Goal: Feedback & Contribution: Leave review/rating

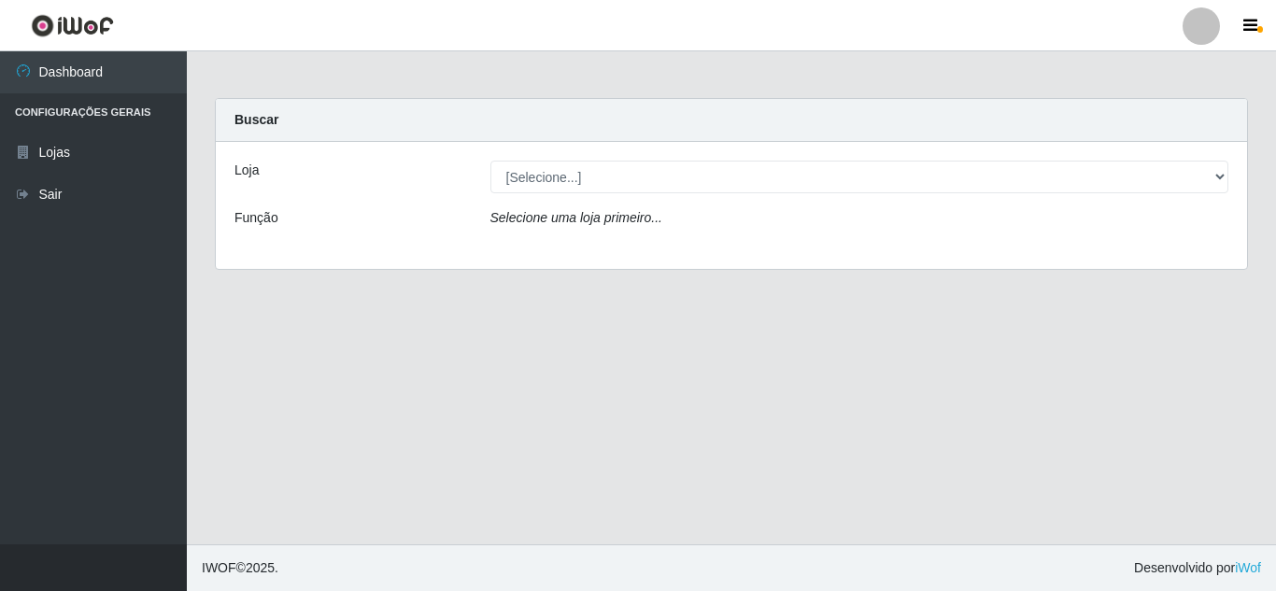
click at [1210, 155] on div "Loja [Selecione...] Rede Compras Supermercados - LOJA 5 Função Selecione uma lo…" at bounding box center [731, 205] width 1031 height 127
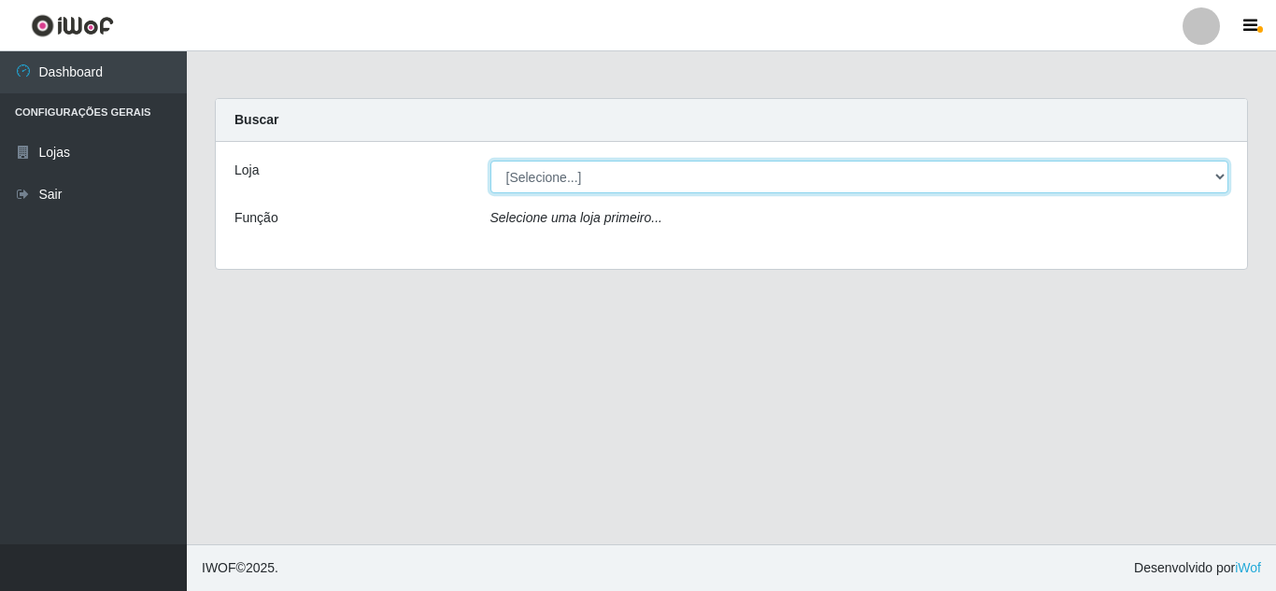
click at [1207, 168] on select "[Selecione...] Rede Compras Supermercados - LOJA 5" at bounding box center [859, 177] width 739 height 33
select select "397"
click at [490, 161] on select "[Selecione...] Rede Compras Supermercados - LOJA 5" at bounding box center [859, 177] width 739 height 33
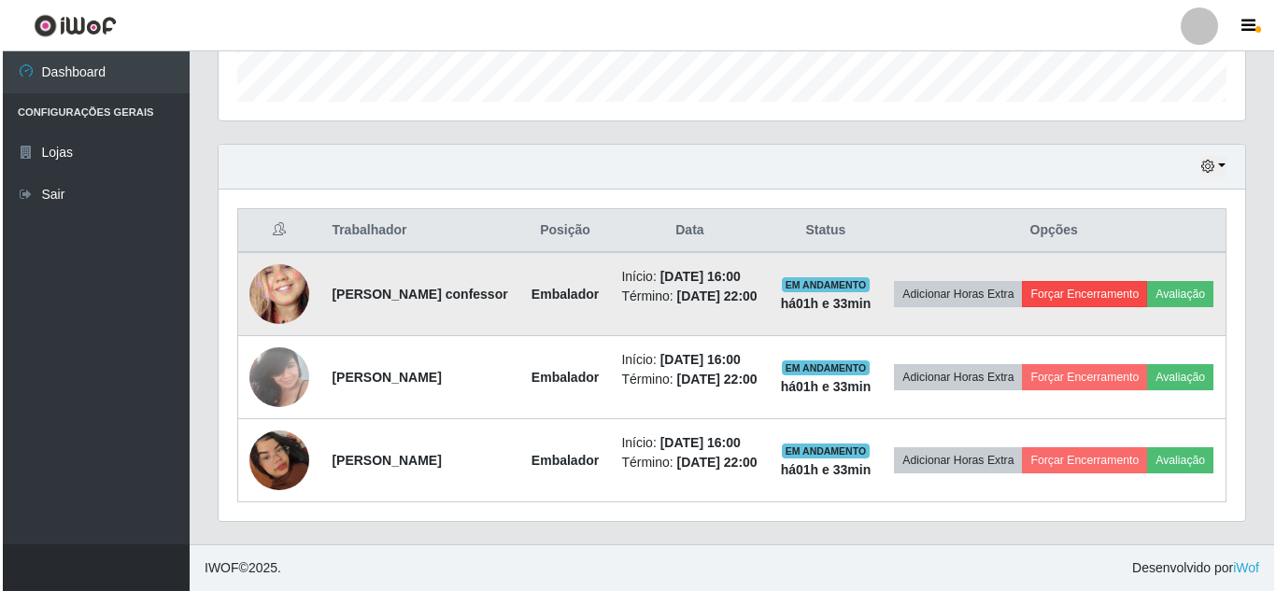
scroll to position [667, 0]
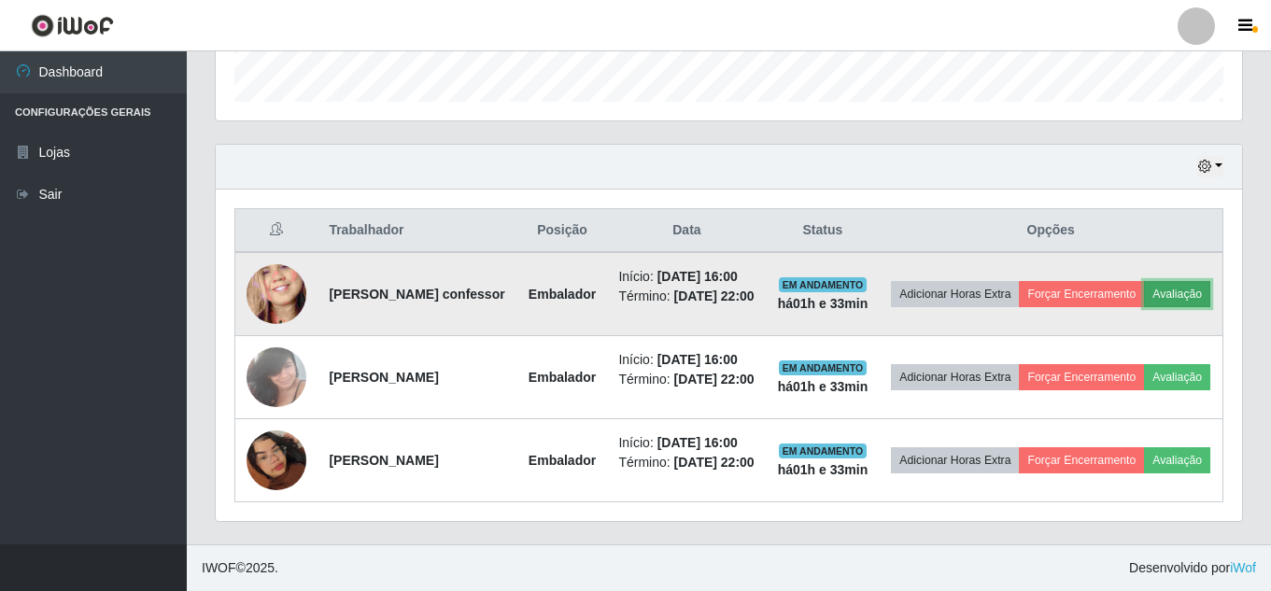
click at [1144, 281] on button "Avaliação" at bounding box center [1177, 294] width 66 height 26
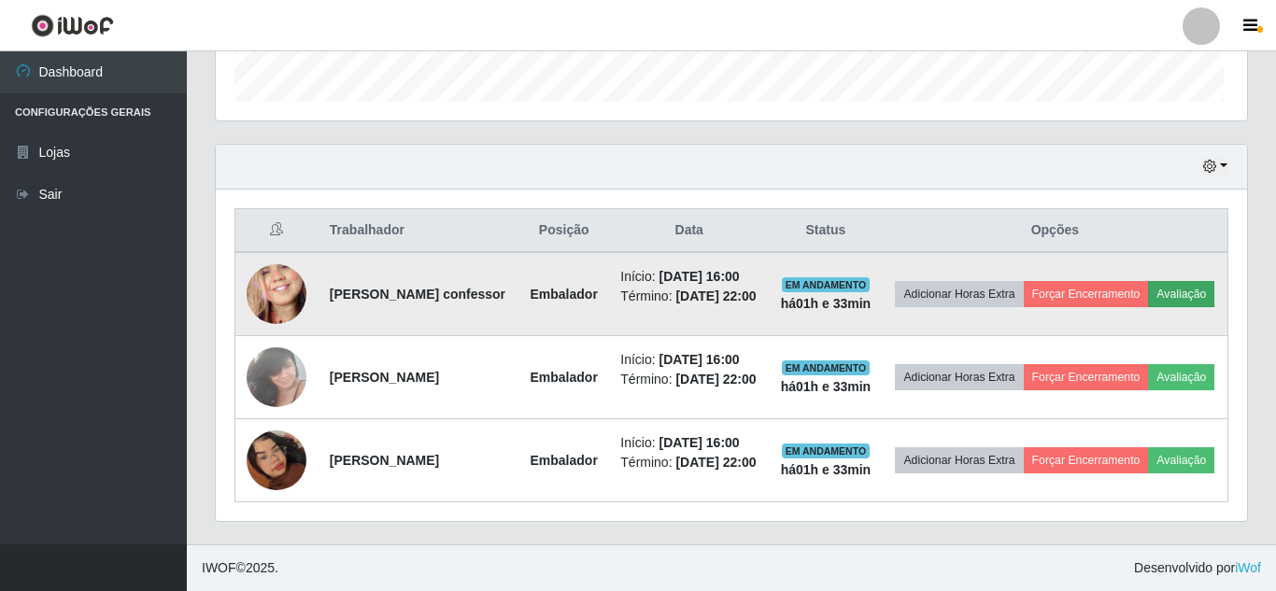
scroll to position [388, 1017]
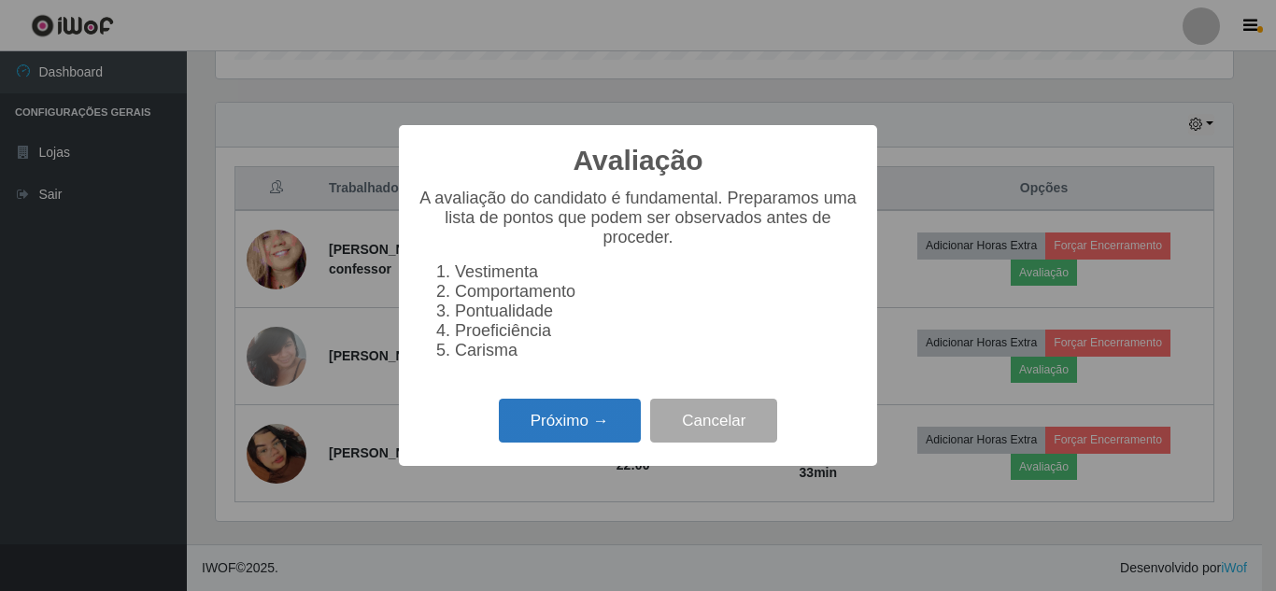
click at [618, 414] on button "Próximo →" at bounding box center [570, 421] width 142 height 44
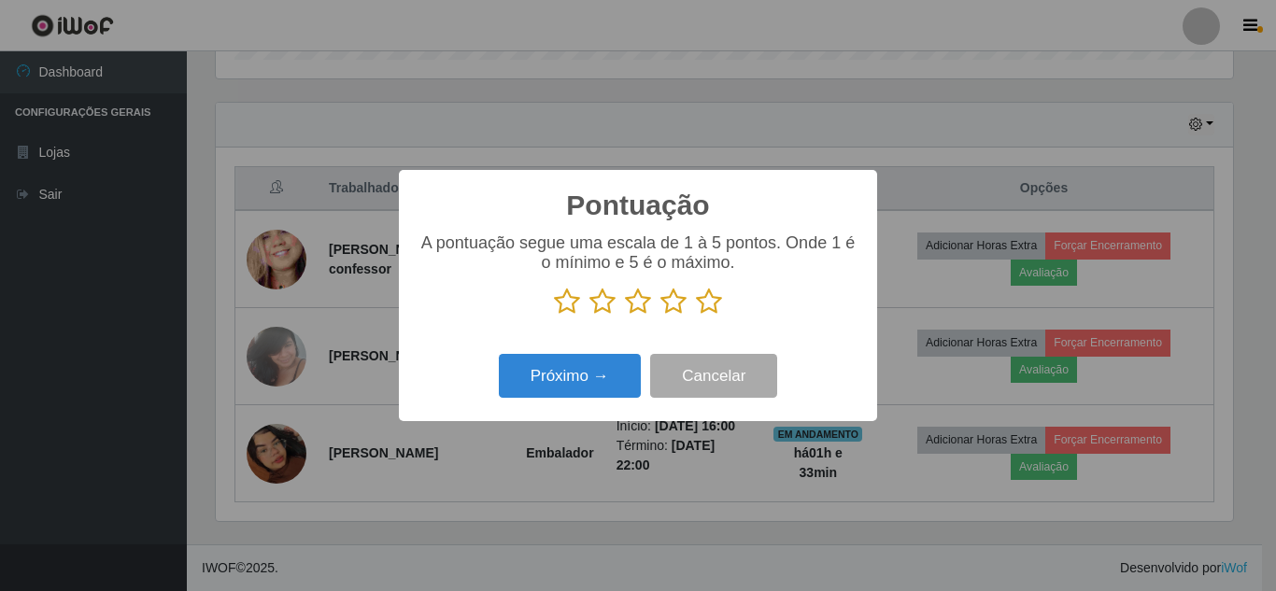
drag, startPoint x: 704, startPoint y: 298, endPoint x: 624, endPoint y: 347, distance: 93.9
click at [705, 298] on icon at bounding box center [709, 302] width 26 height 28
click at [696, 316] on input "radio" at bounding box center [696, 316] width 0 height 0
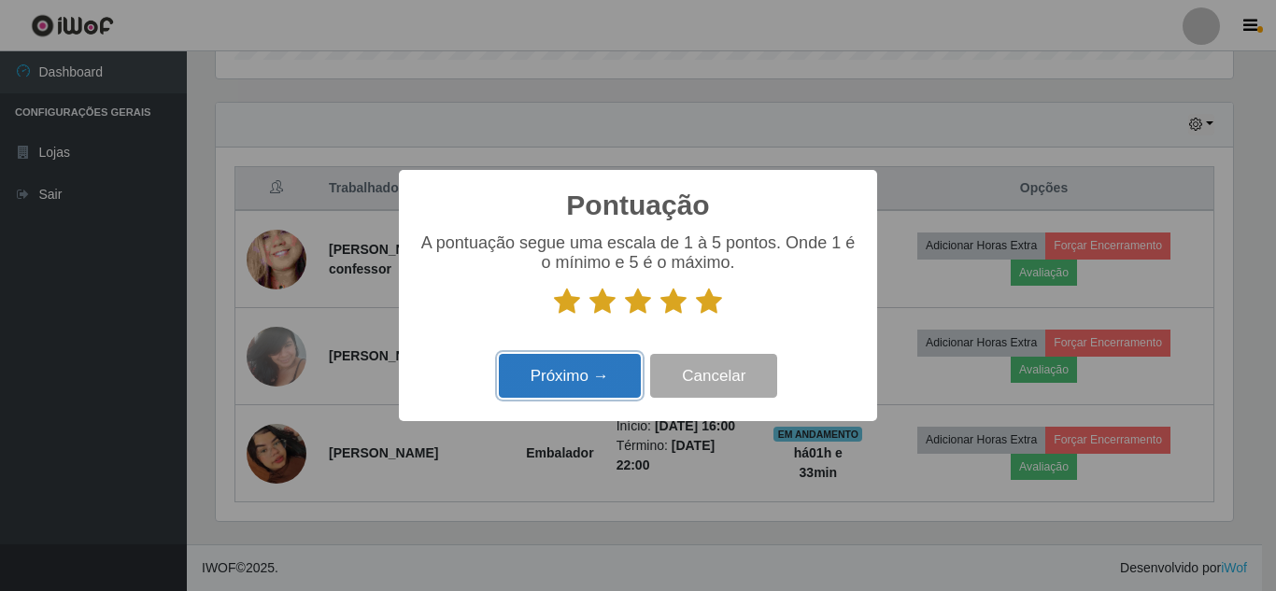
click at [594, 362] on button "Próximo →" at bounding box center [570, 376] width 142 height 44
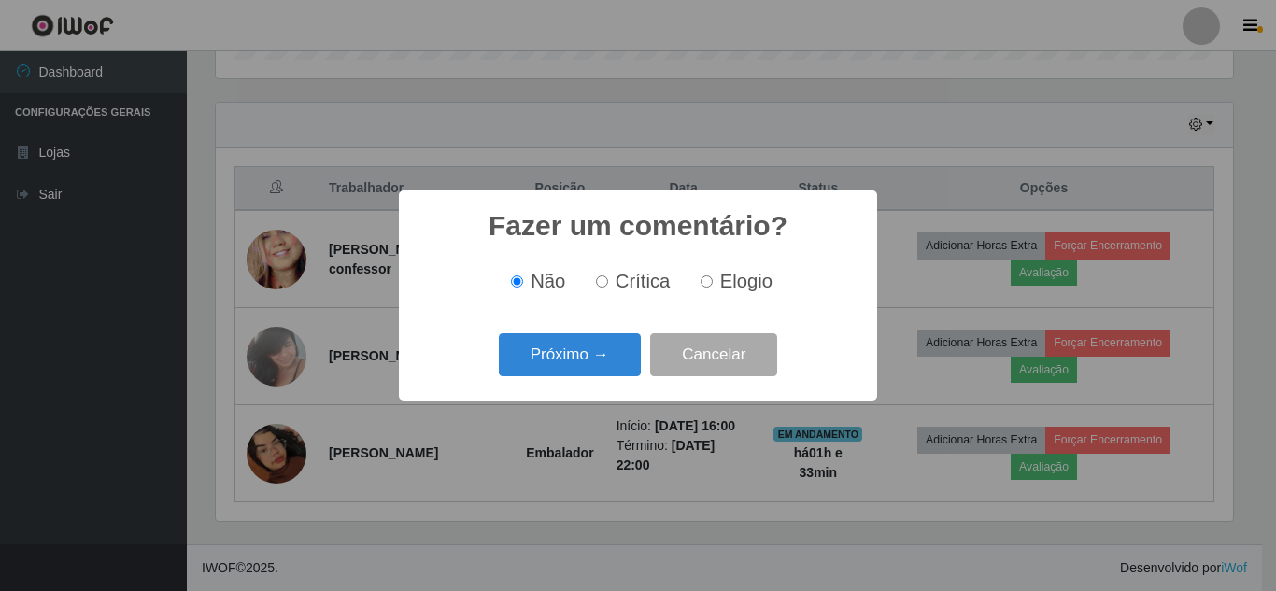
click at [594, 362] on button "Próximo →" at bounding box center [570, 355] width 142 height 44
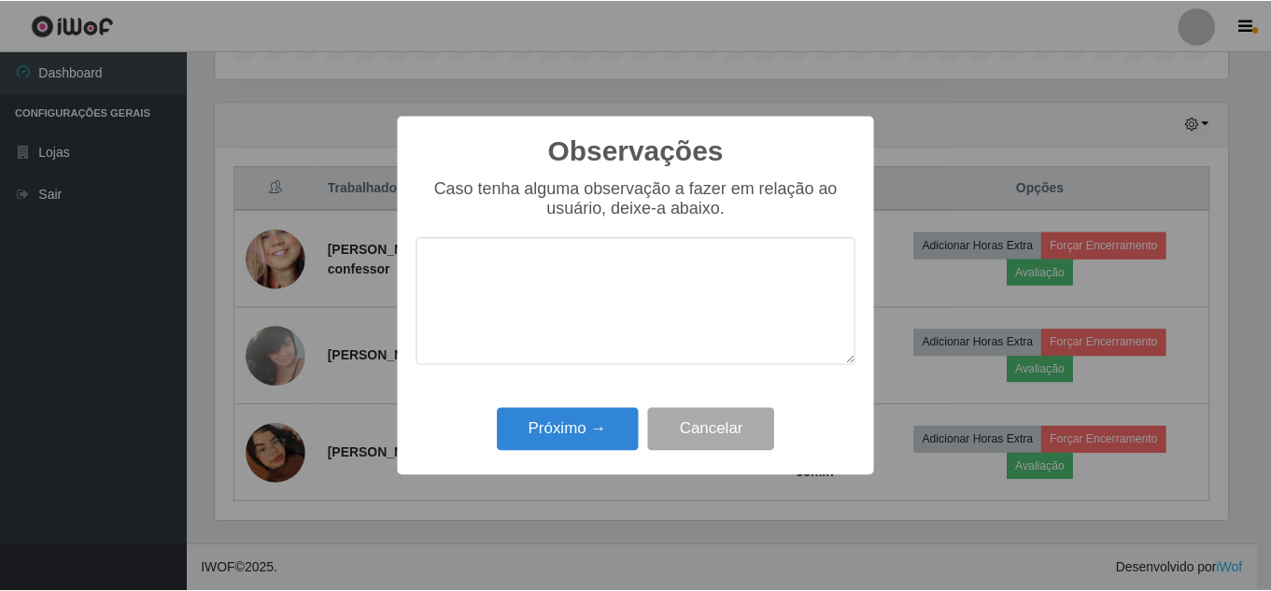
scroll to position [933609, 932980]
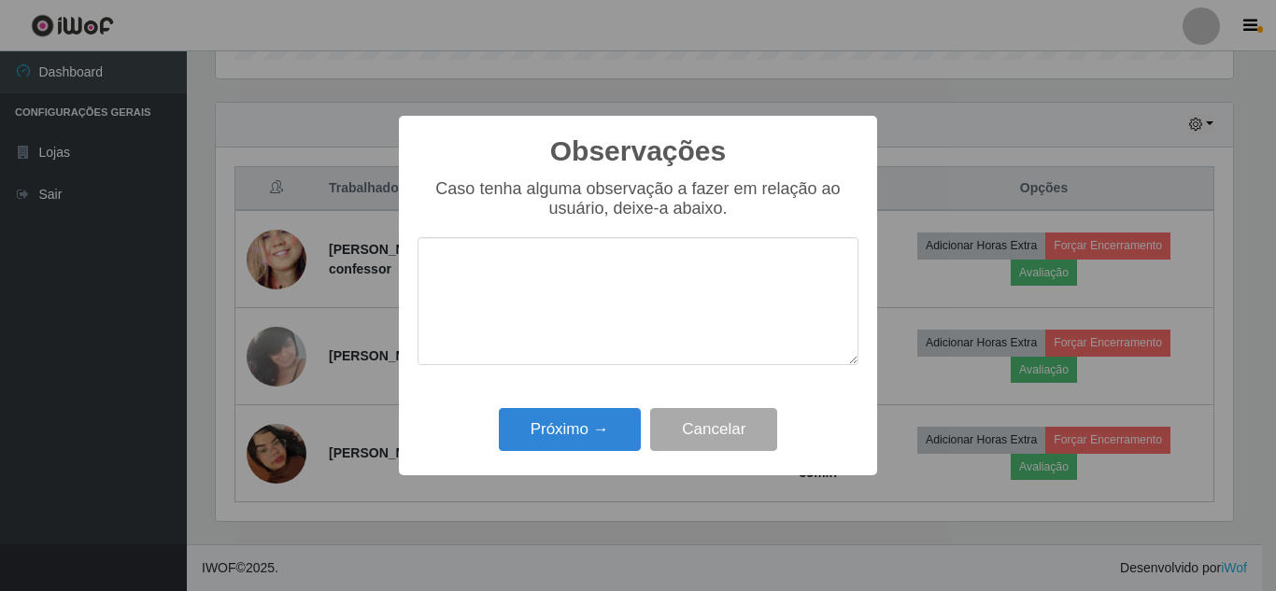
click at [594, 409] on div "Próximo → Cancelar" at bounding box center [637, 429] width 441 height 53
click at [595, 421] on button "Próximo →" at bounding box center [570, 430] width 142 height 44
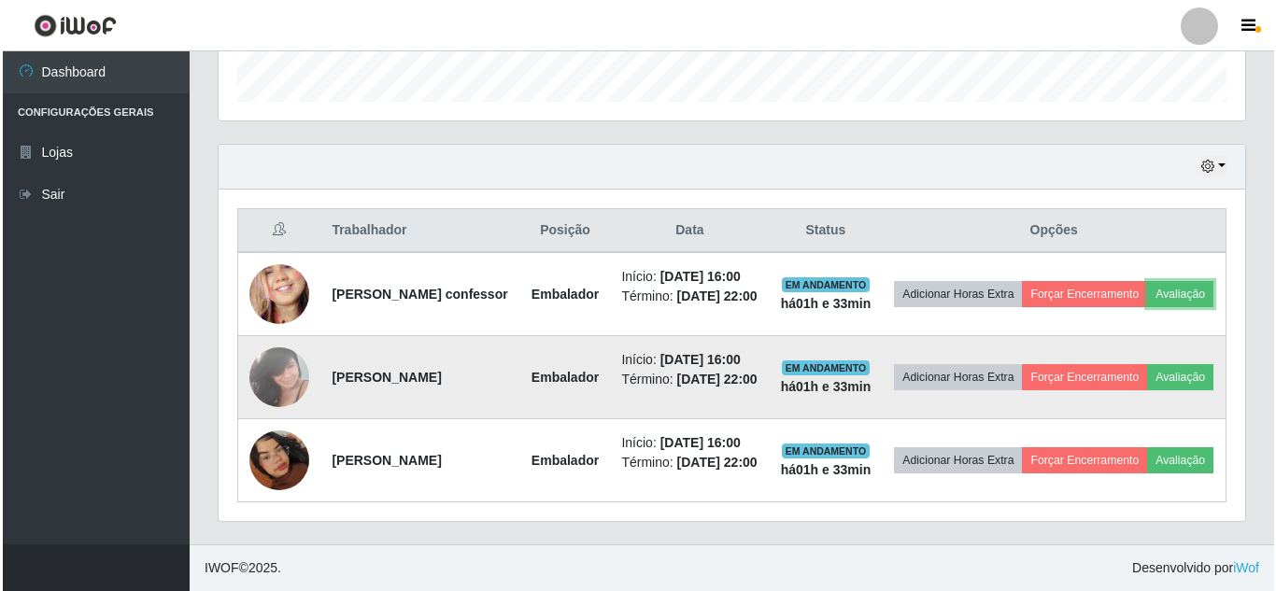
scroll to position [388, 1026]
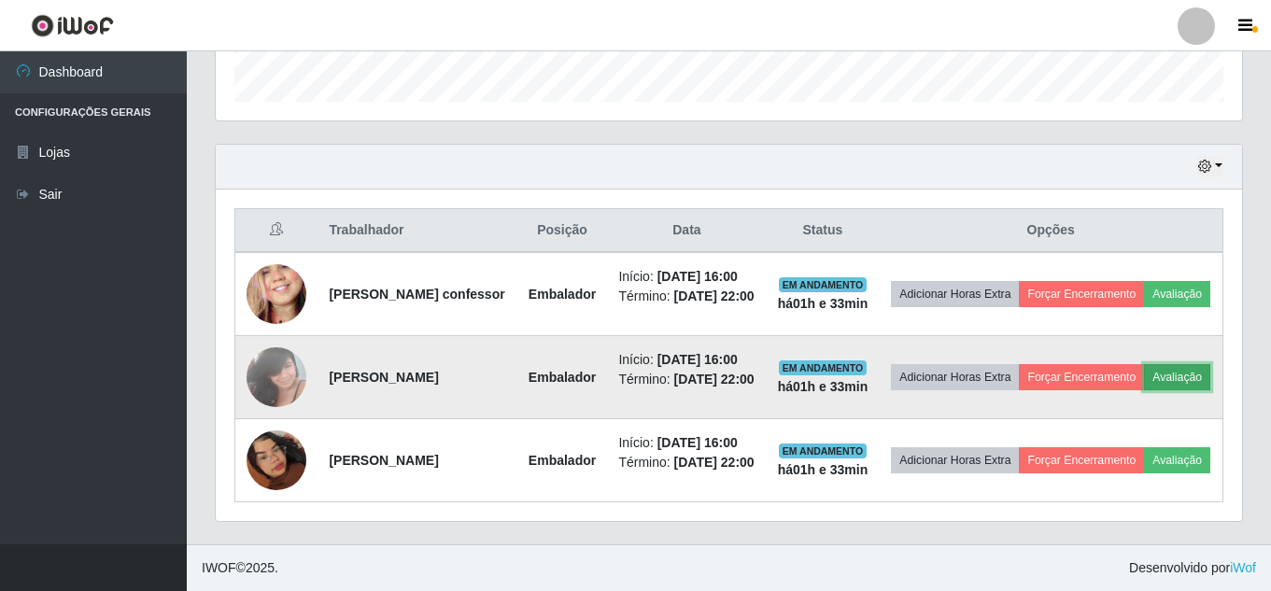
click at [1144, 364] on button "Avaliação" at bounding box center [1177, 377] width 66 height 26
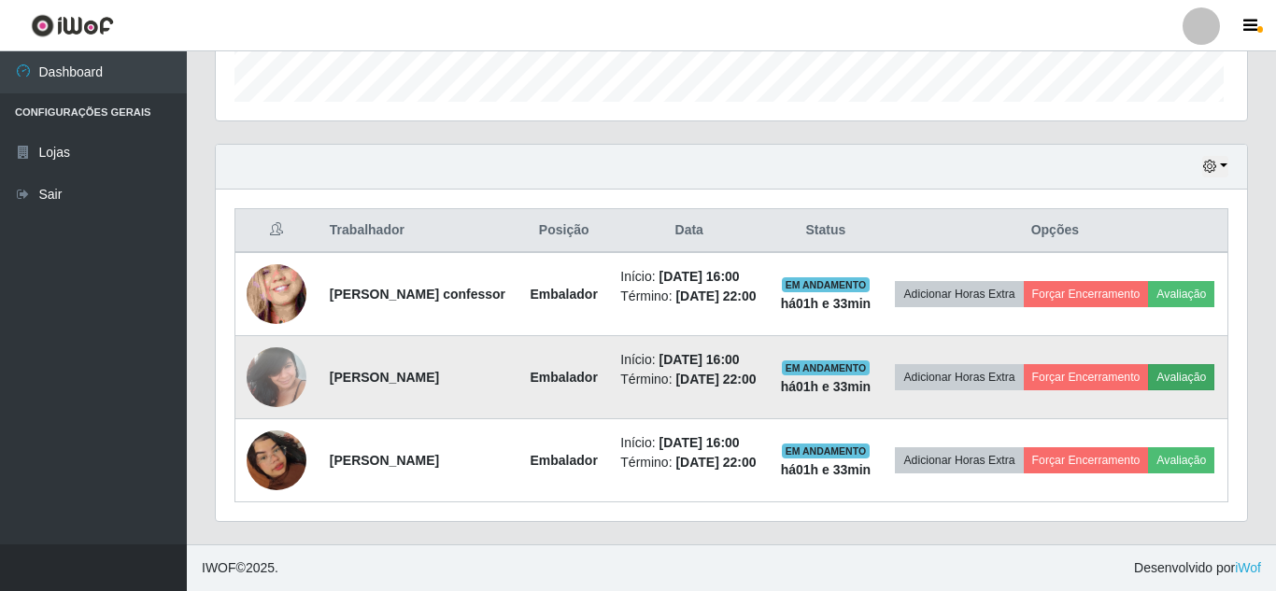
scroll to position [388, 1017]
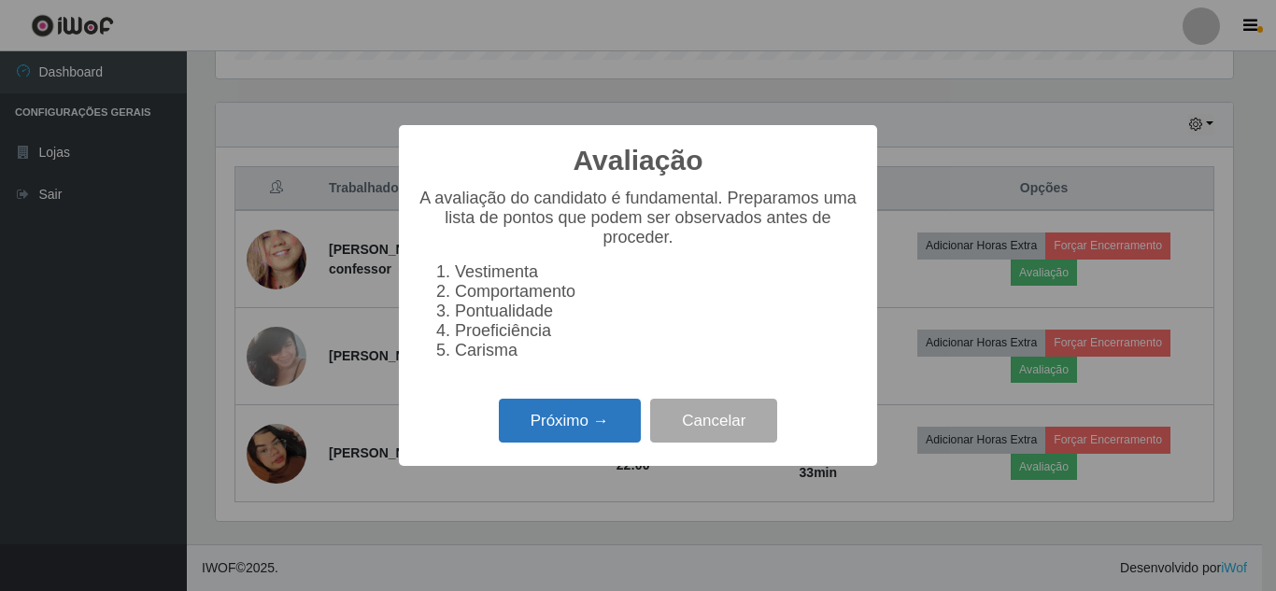
click at [615, 421] on button "Próximo →" at bounding box center [570, 421] width 142 height 44
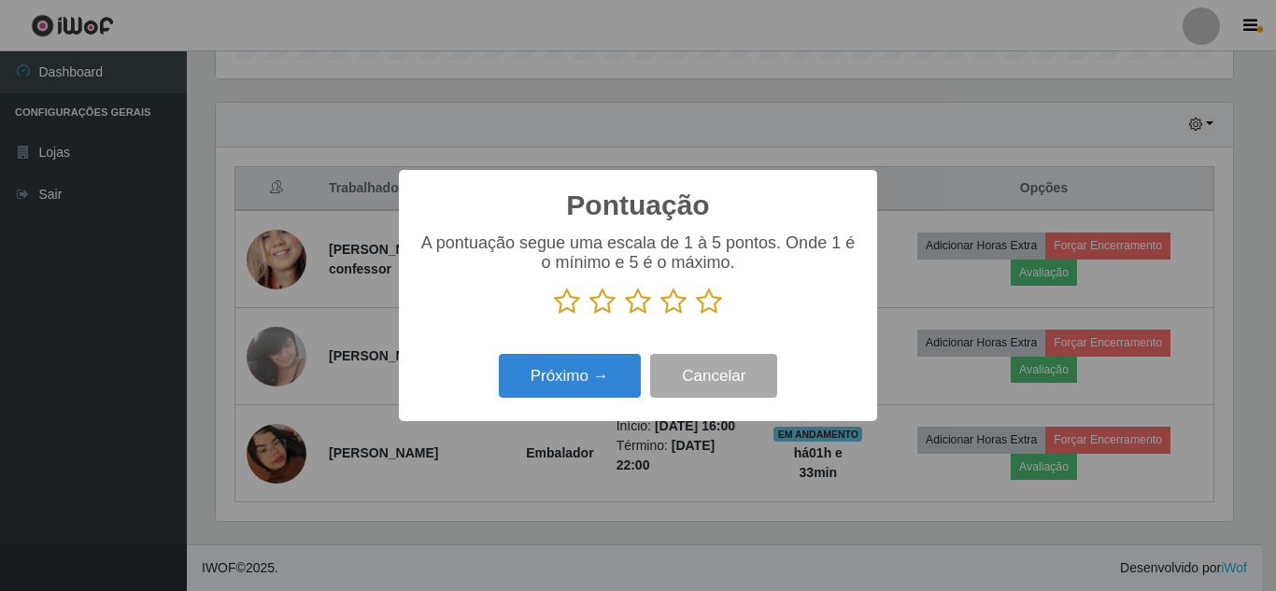
scroll to position [933609, 932980]
click at [707, 302] on icon at bounding box center [709, 302] width 26 height 28
click at [696, 316] on input "radio" at bounding box center [696, 316] width 0 height 0
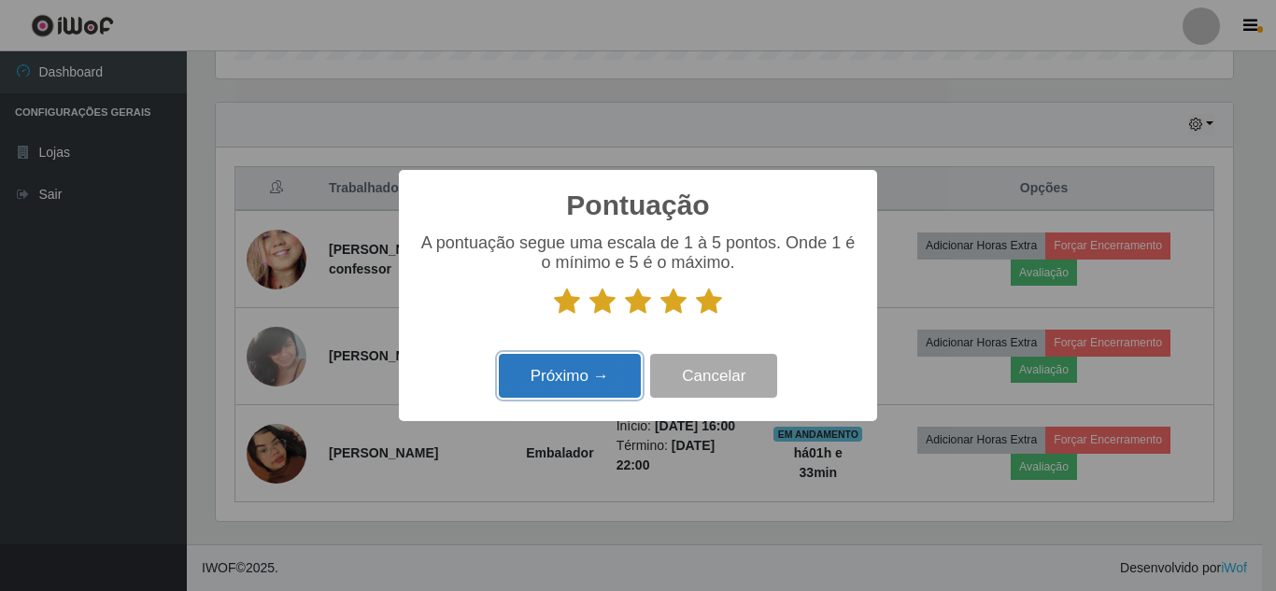
click at [565, 375] on button "Próximo →" at bounding box center [570, 376] width 142 height 44
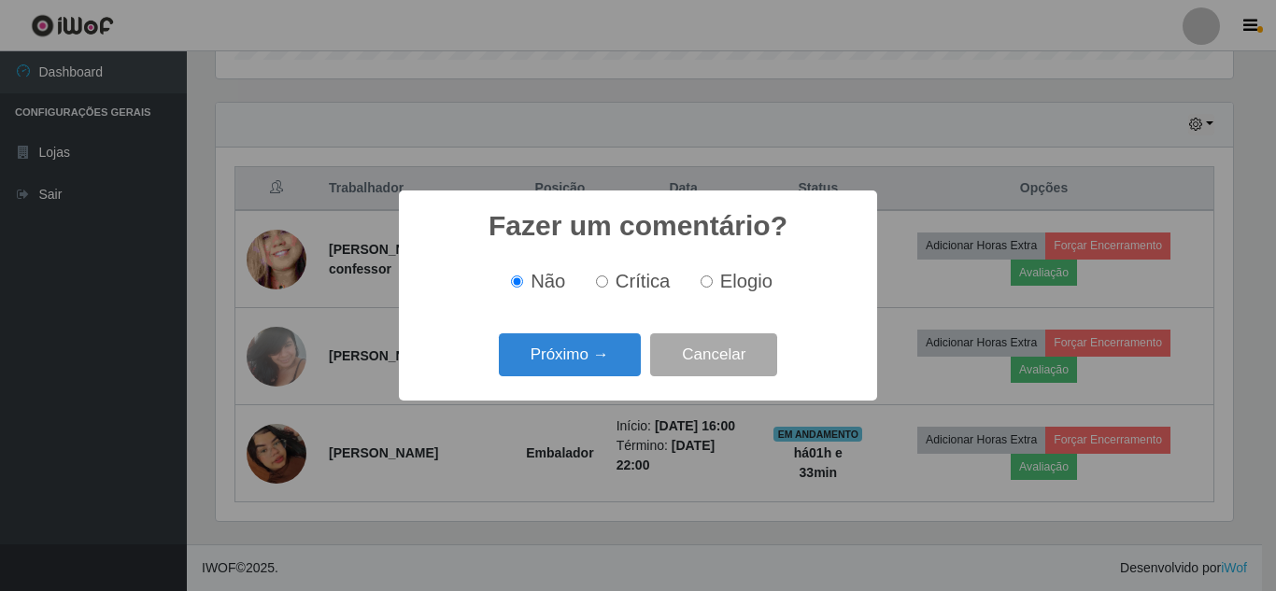
drag, startPoint x: 565, startPoint y: 375, endPoint x: 566, endPoint y: 361, distance: 15.0
click at [566, 361] on button "Próximo →" at bounding box center [570, 355] width 142 height 44
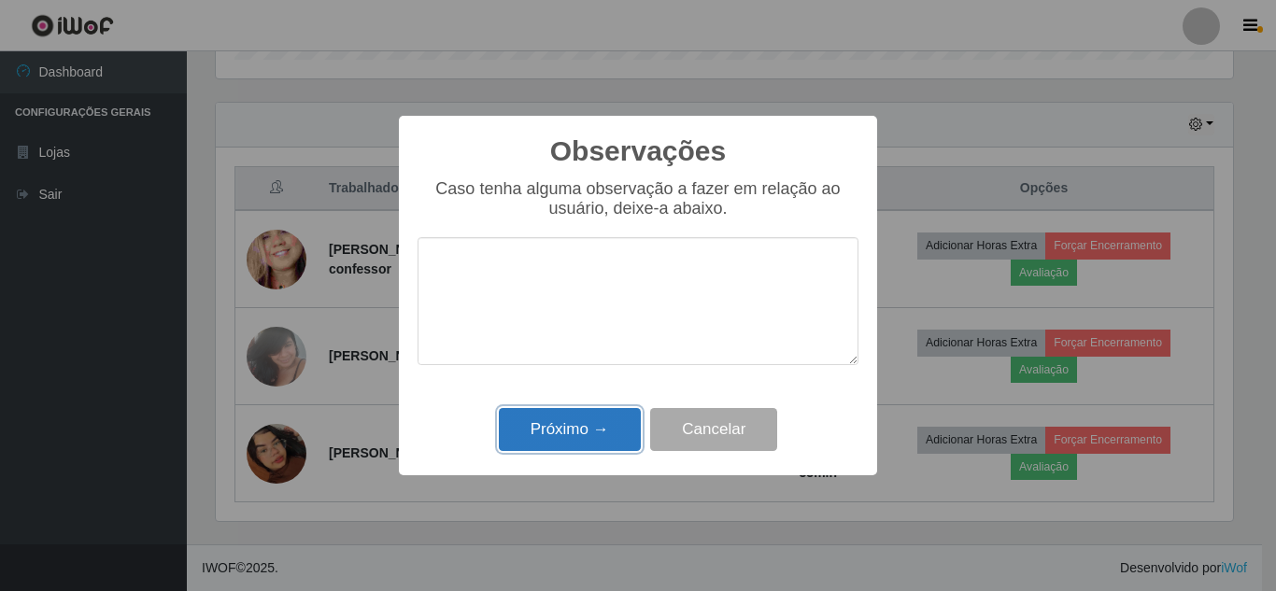
drag, startPoint x: 569, startPoint y: 420, endPoint x: 939, endPoint y: 429, distance: 370.0
click at [575, 420] on button "Próximo →" at bounding box center [570, 430] width 142 height 44
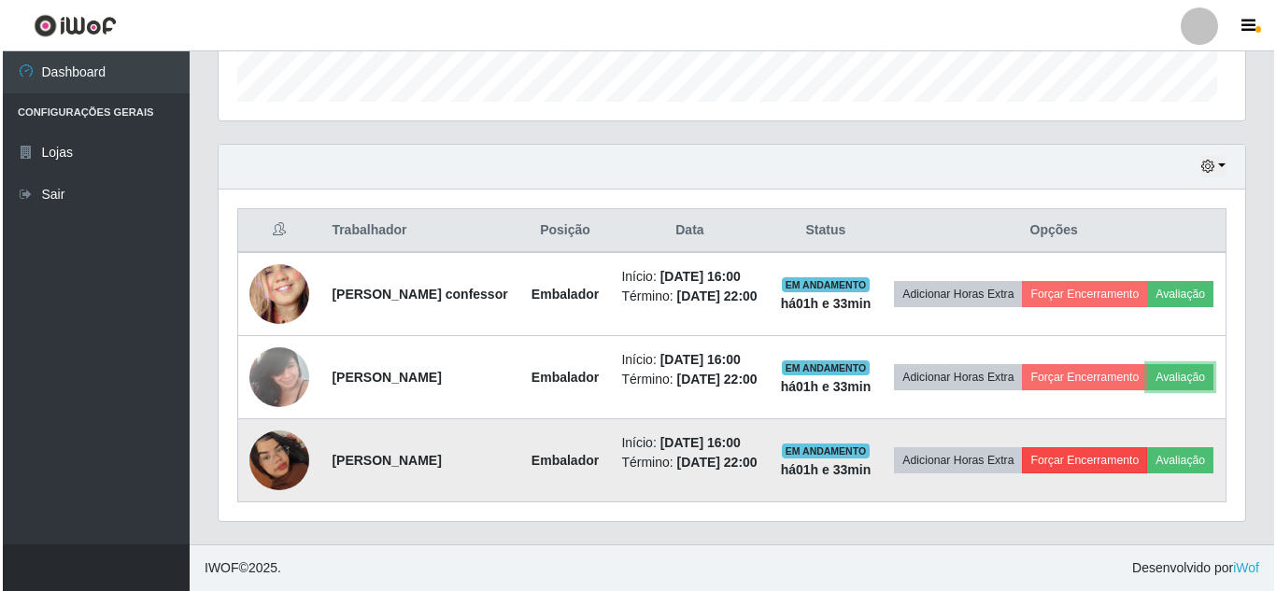
scroll to position [388, 1026]
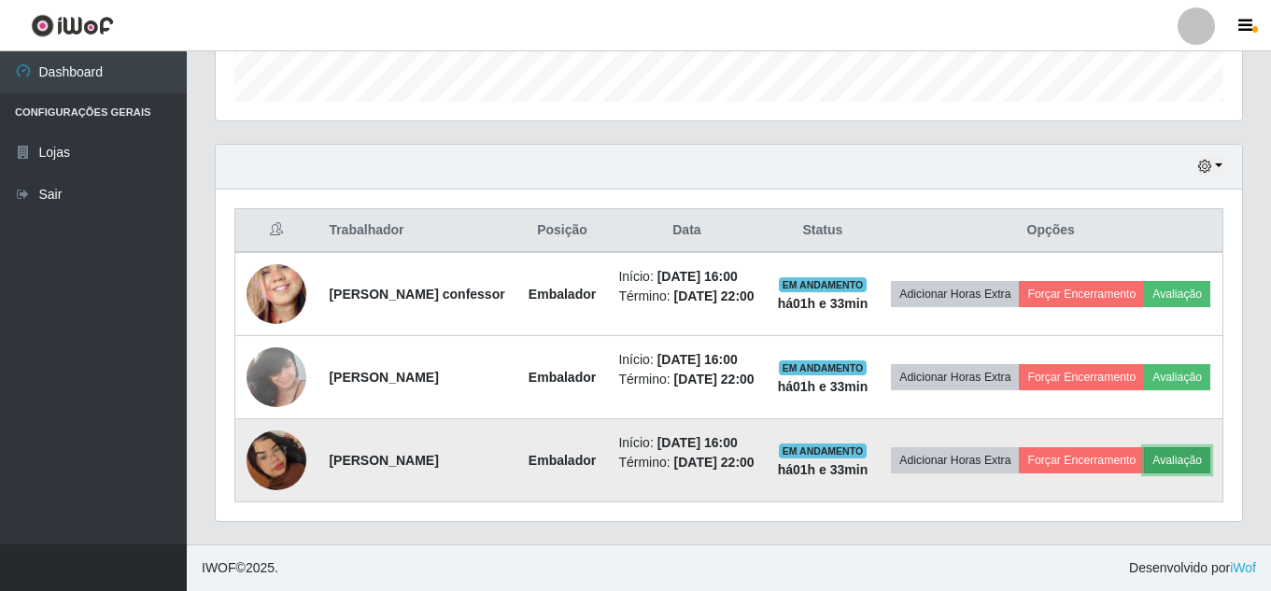
click at [1144, 450] on button "Avaliação" at bounding box center [1177, 460] width 66 height 26
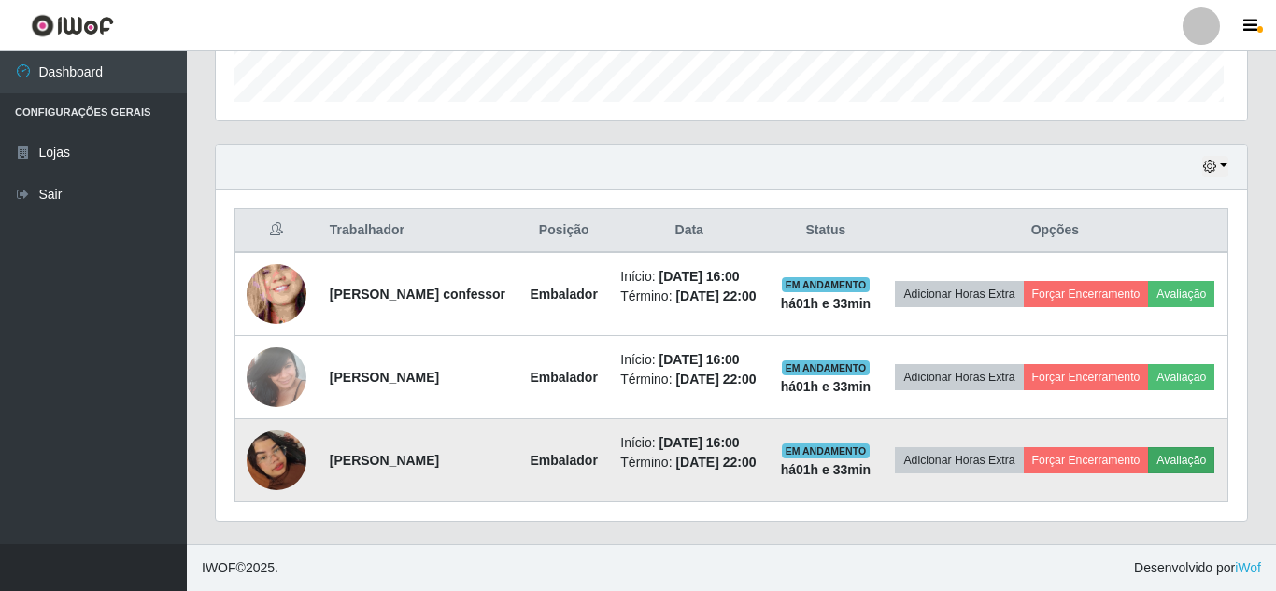
scroll to position [388, 1017]
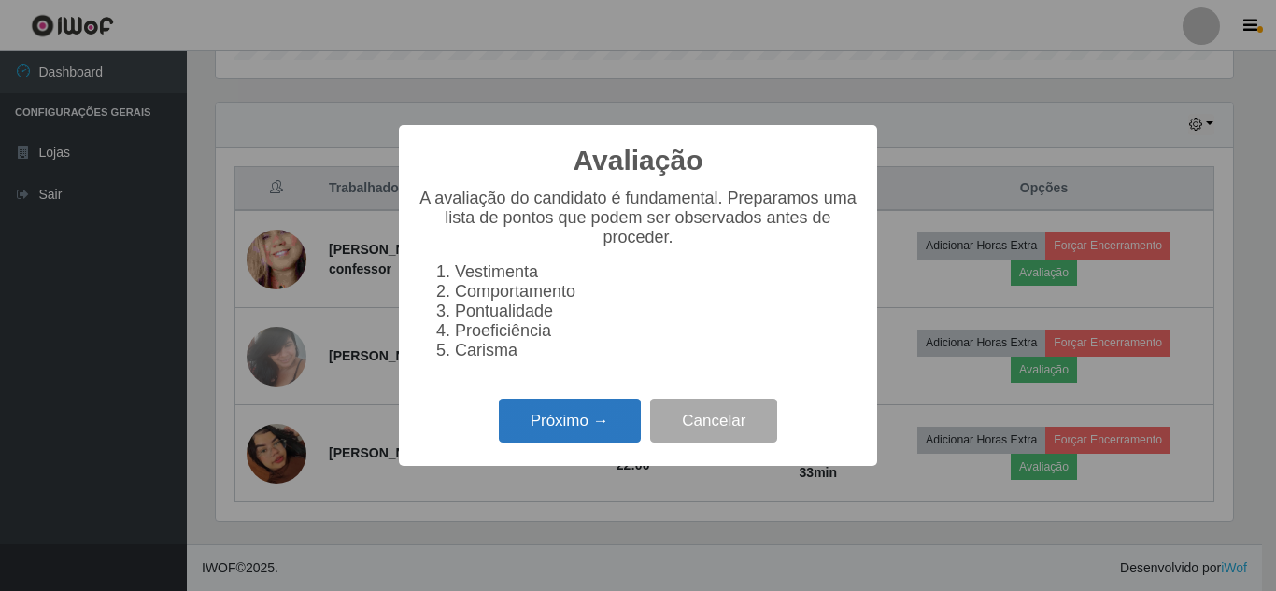
click at [577, 419] on button "Próximo →" at bounding box center [570, 421] width 142 height 44
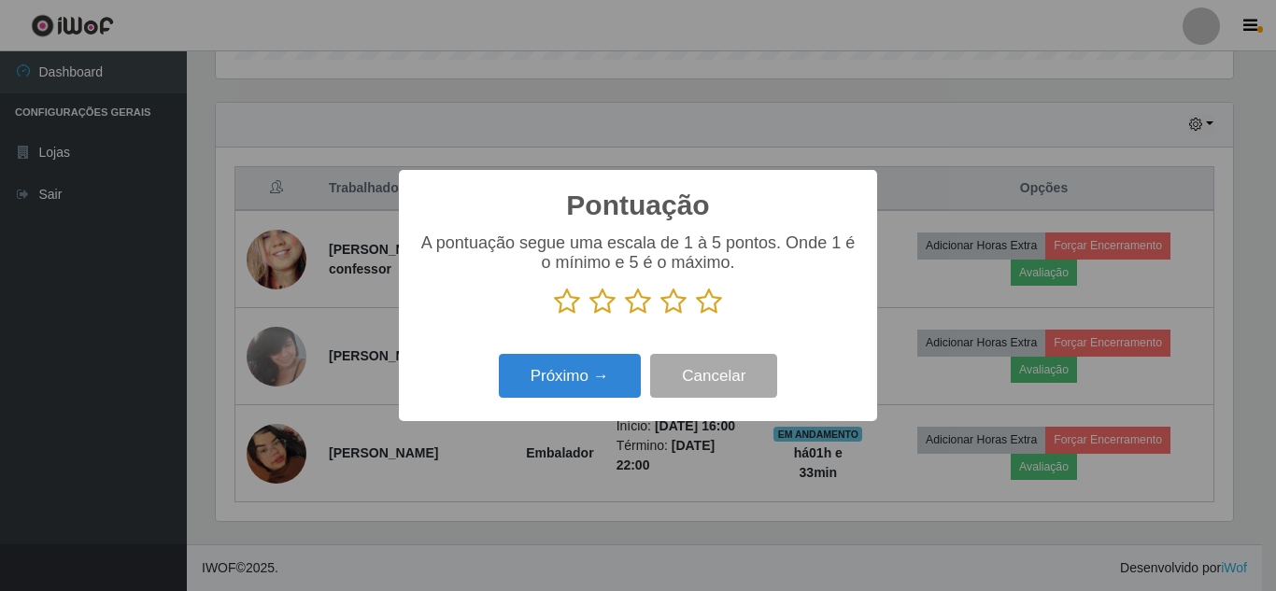
click at [697, 304] on icon at bounding box center [709, 302] width 26 height 28
click at [696, 316] on input "radio" at bounding box center [696, 316] width 0 height 0
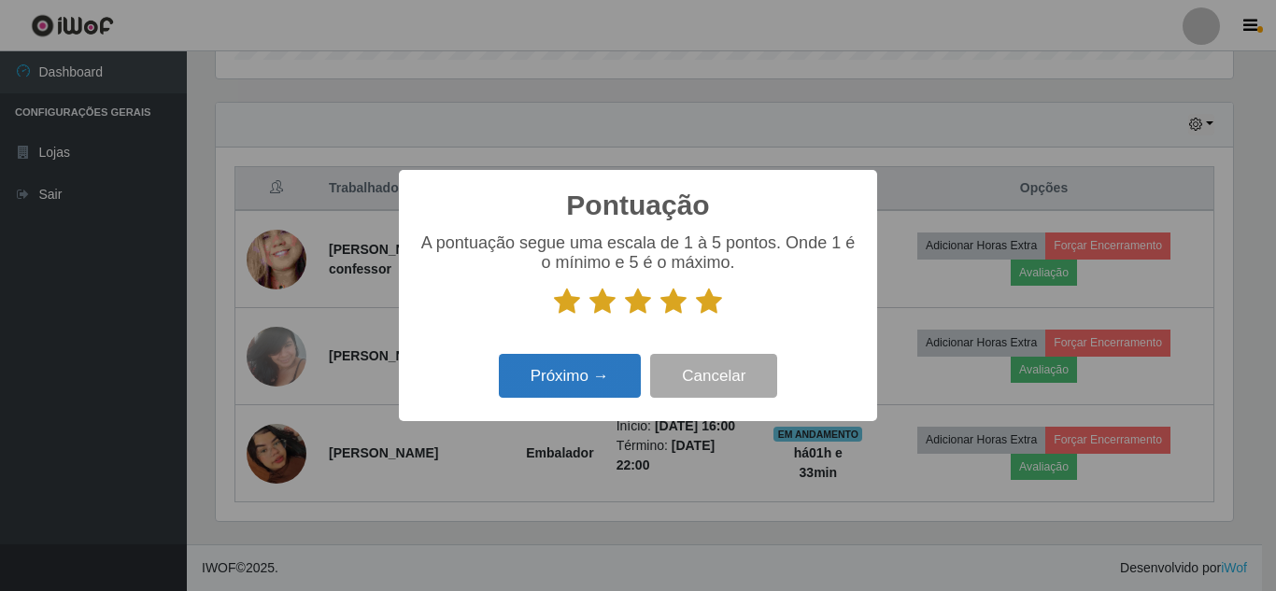
click at [609, 357] on div "Próximo → Cancelar" at bounding box center [637, 375] width 441 height 53
click at [604, 358] on button "Próximo →" at bounding box center [570, 376] width 142 height 44
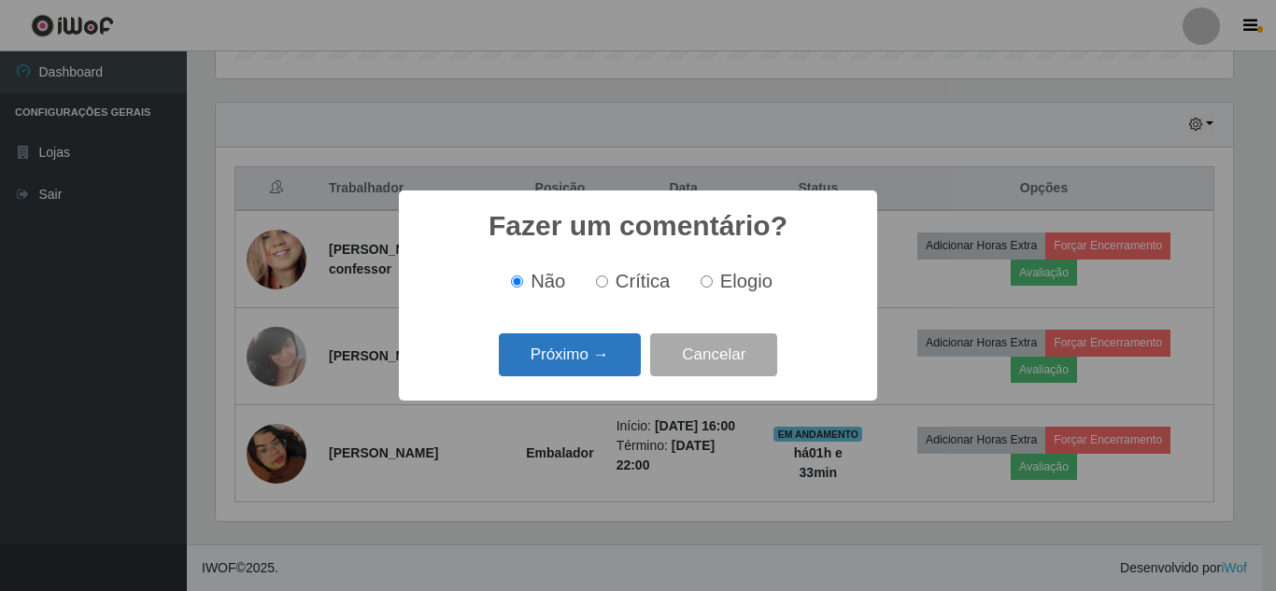
click at [601, 362] on button "Próximo →" at bounding box center [570, 355] width 142 height 44
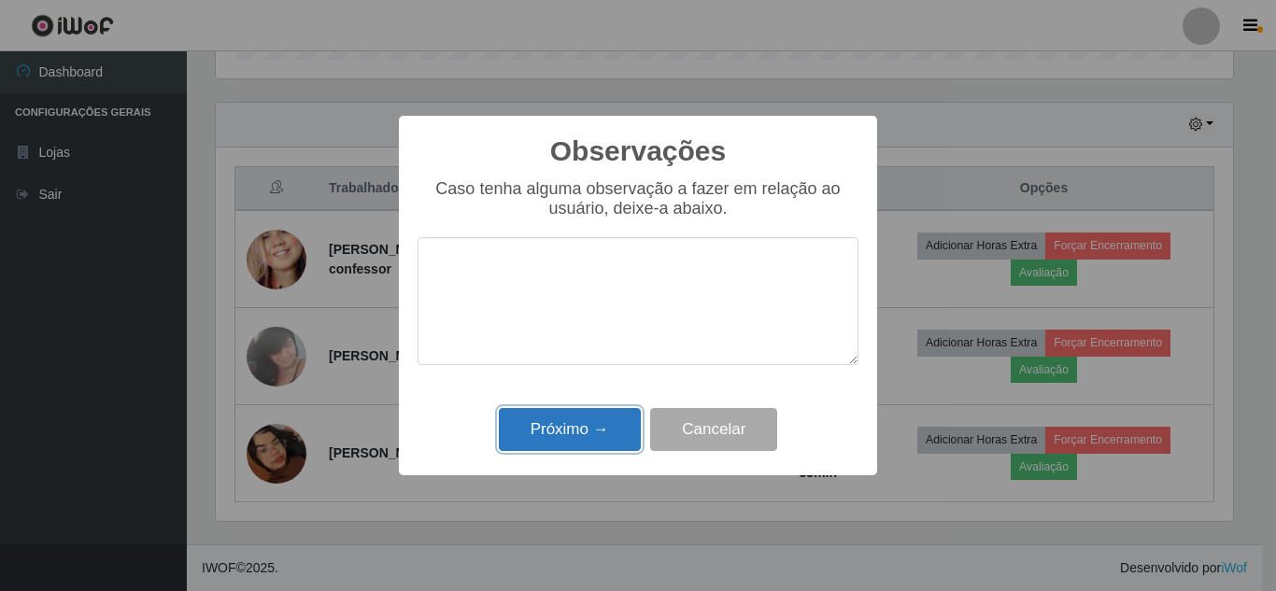
click at [599, 419] on button "Próximo →" at bounding box center [570, 430] width 142 height 44
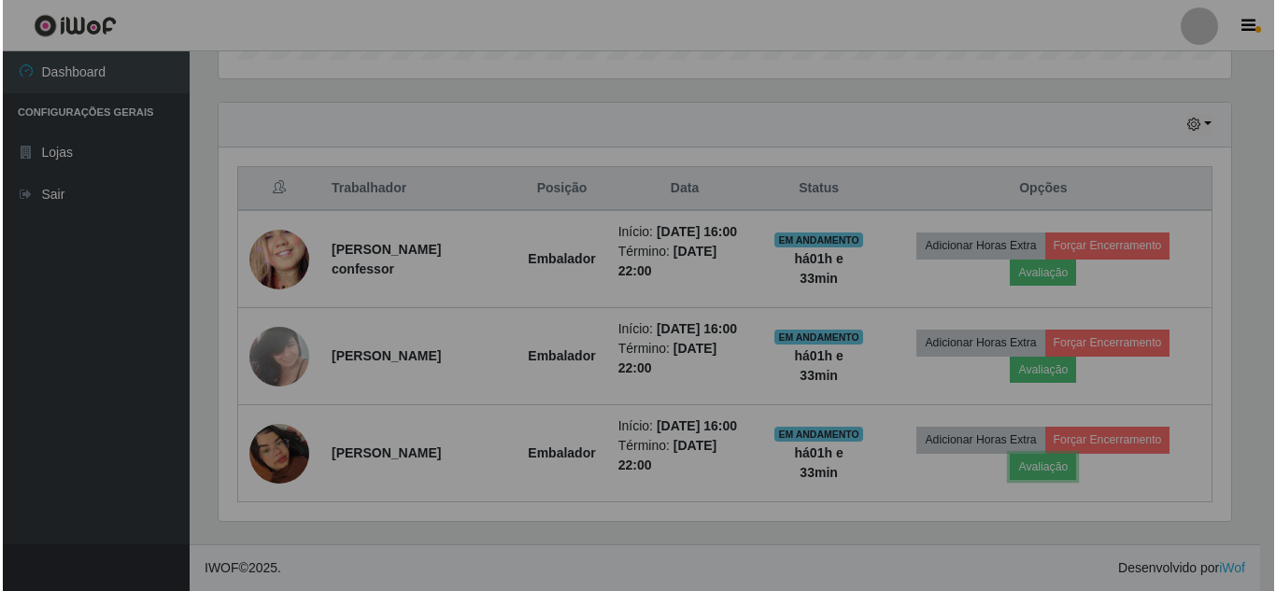
scroll to position [388, 1026]
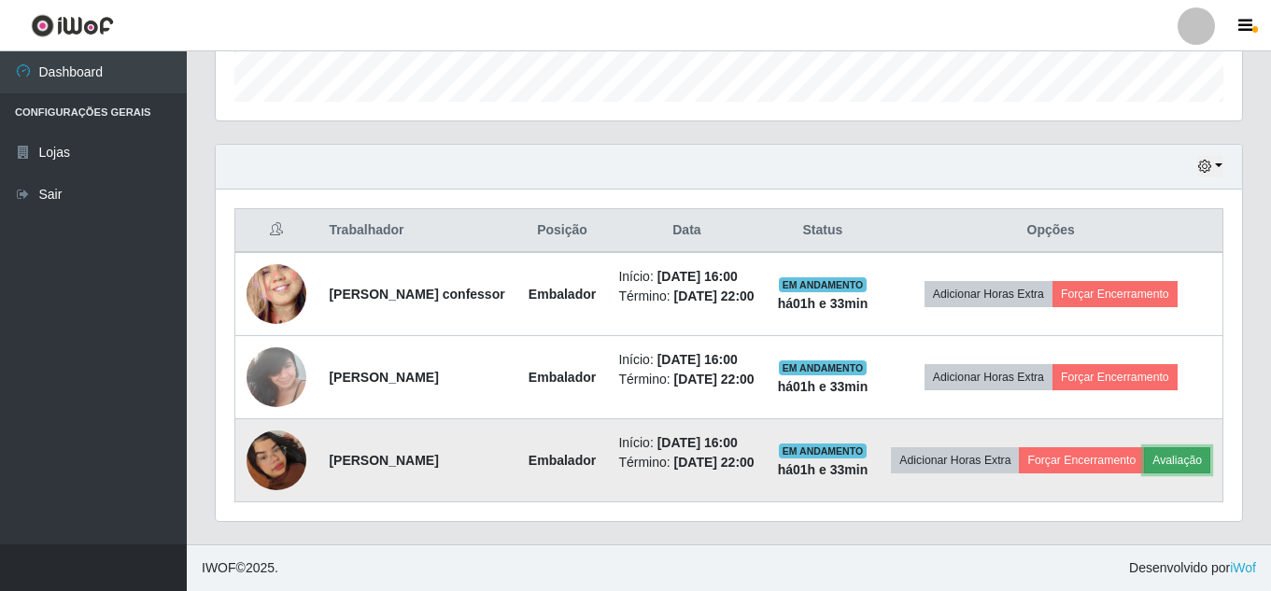
click at [1144, 459] on button "Avaliação" at bounding box center [1177, 460] width 66 height 26
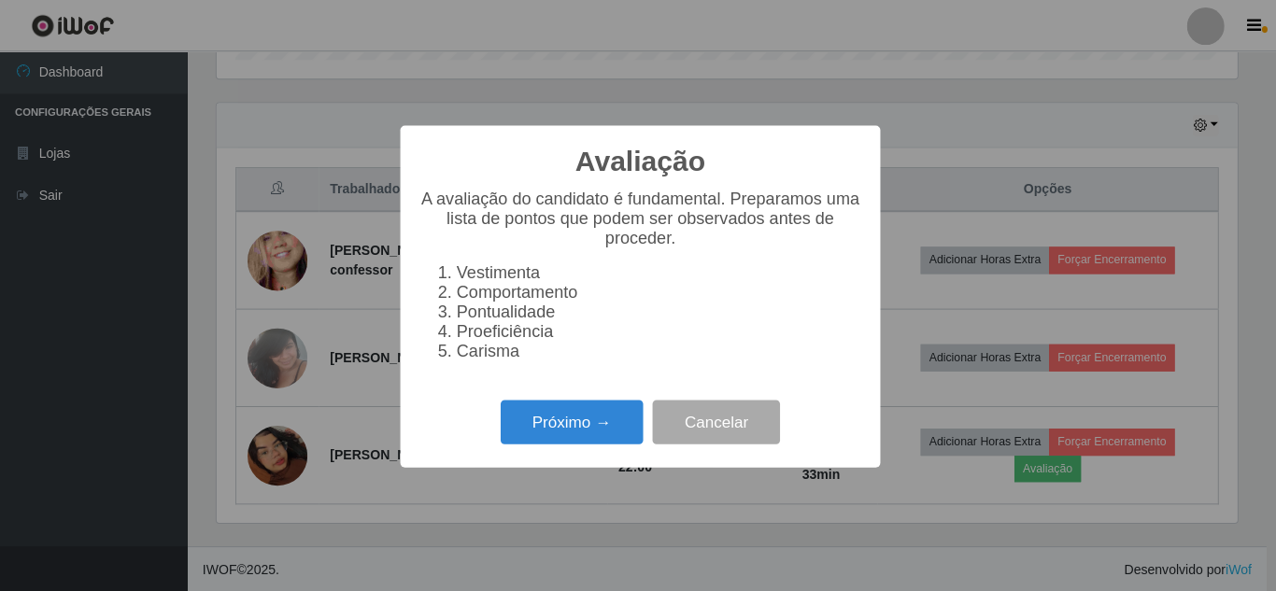
scroll to position [388, 1017]
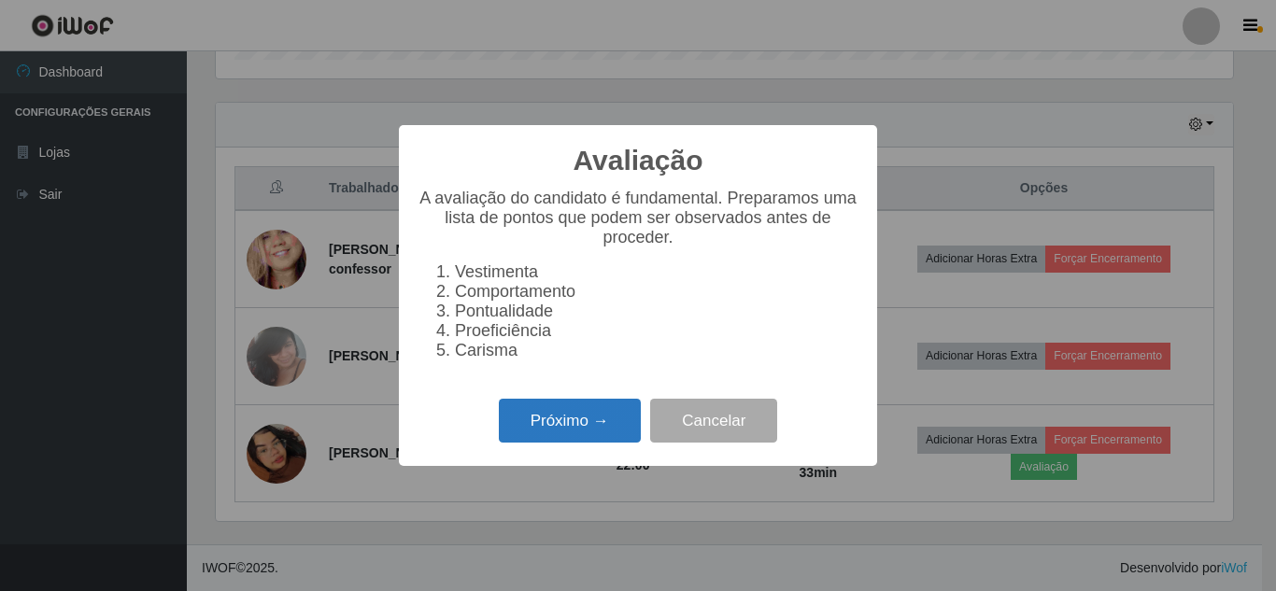
click at [602, 430] on button "Próximo →" at bounding box center [570, 421] width 142 height 44
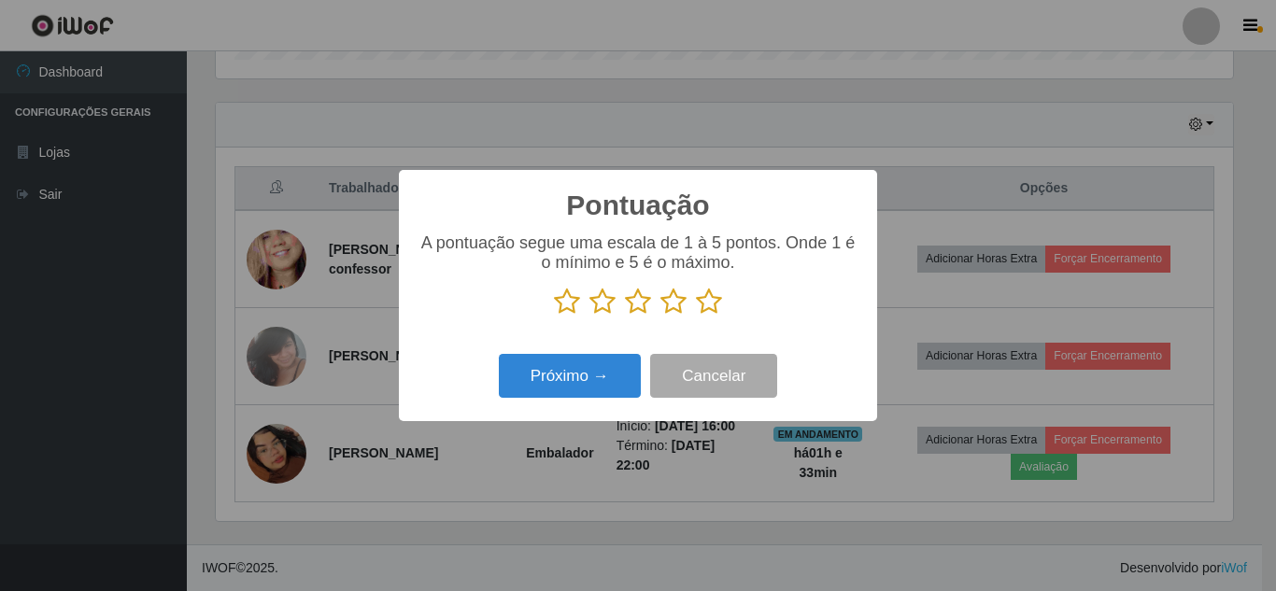
scroll to position [933609, 932980]
drag, startPoint x: 711, startPoint y: 310, endPoint x: 665, endPoint y: 329, distance: 49.4
click at [709, 310] on icon at bounding box center [709, 302] width 26 height 28
click at [696, 316] on input "radio" at bounding box center [696, 316] width 0 height 0
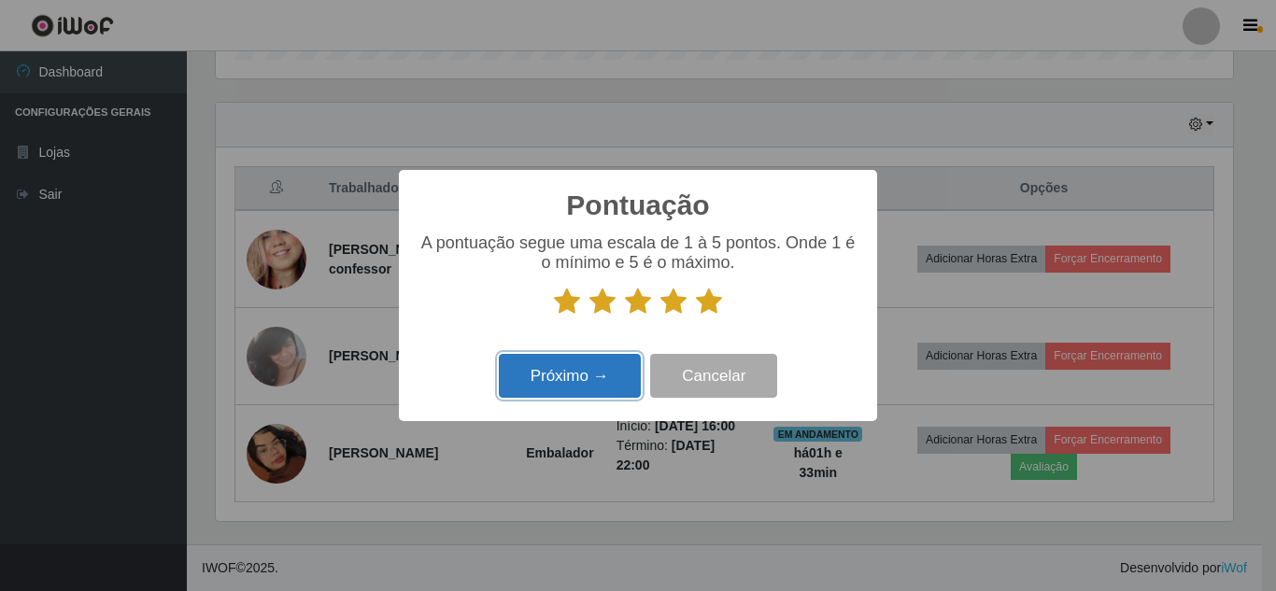
click at [585, 378] on button "Próximo →" at bounding box center [570, 376] width 142 height 44
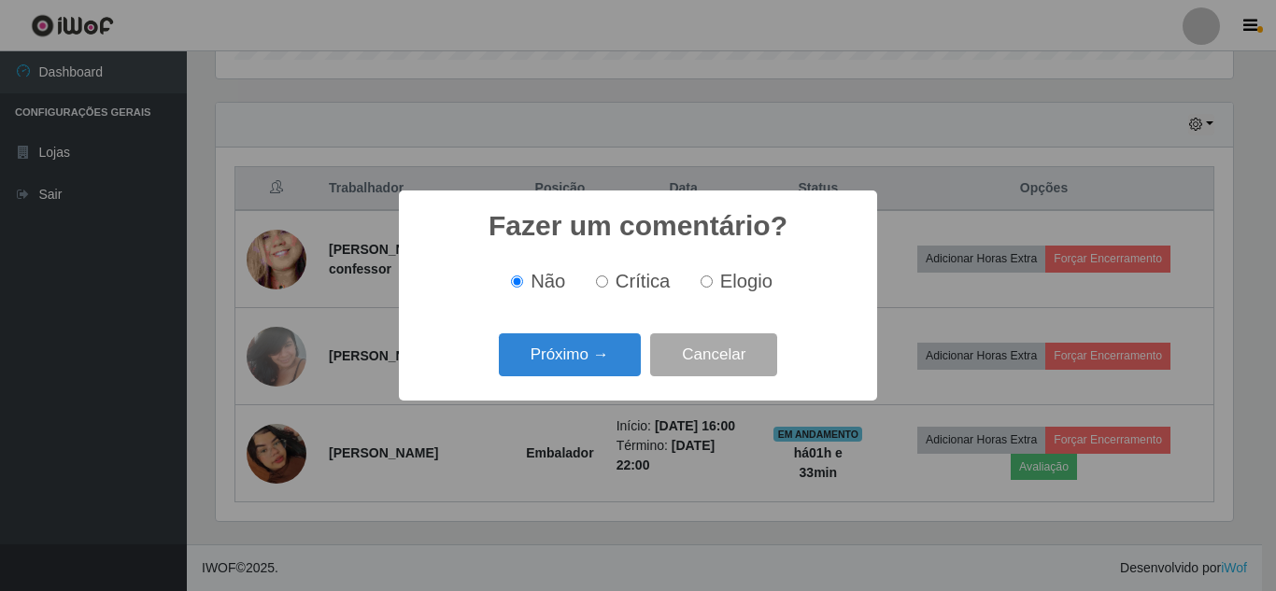
click at [587, 359] on button "Próximo →" at bounding box center [570, 355] width 142 height 44
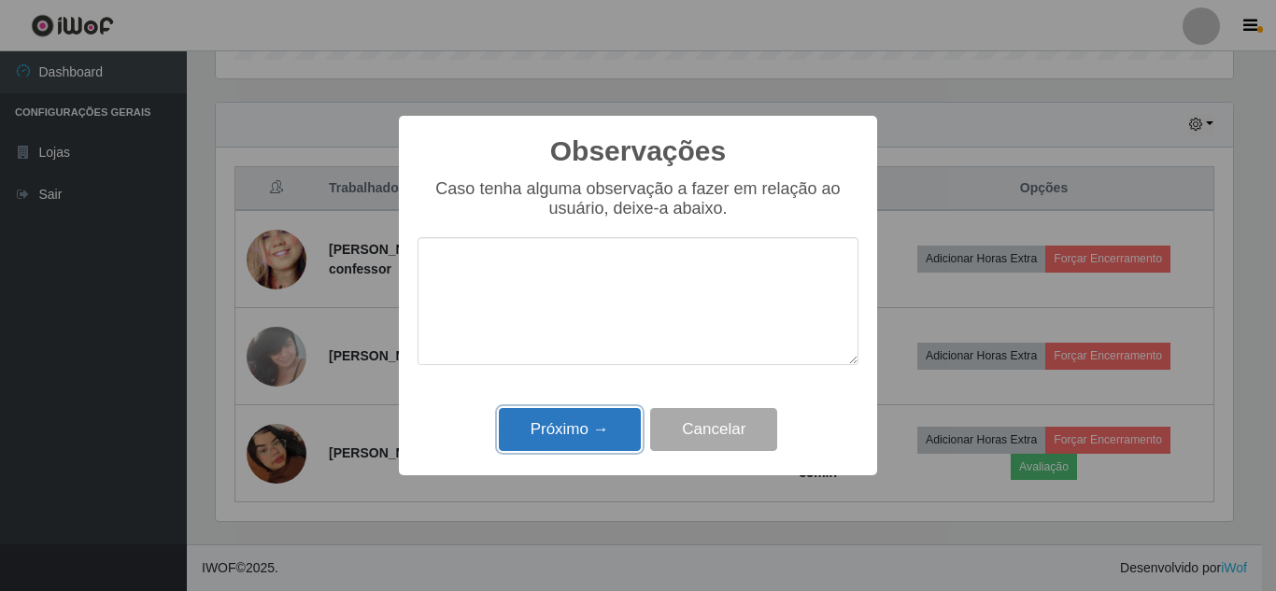
click at [576, 435] on button "Próximo →" at bounding box center [570, 430] width 142 height 44
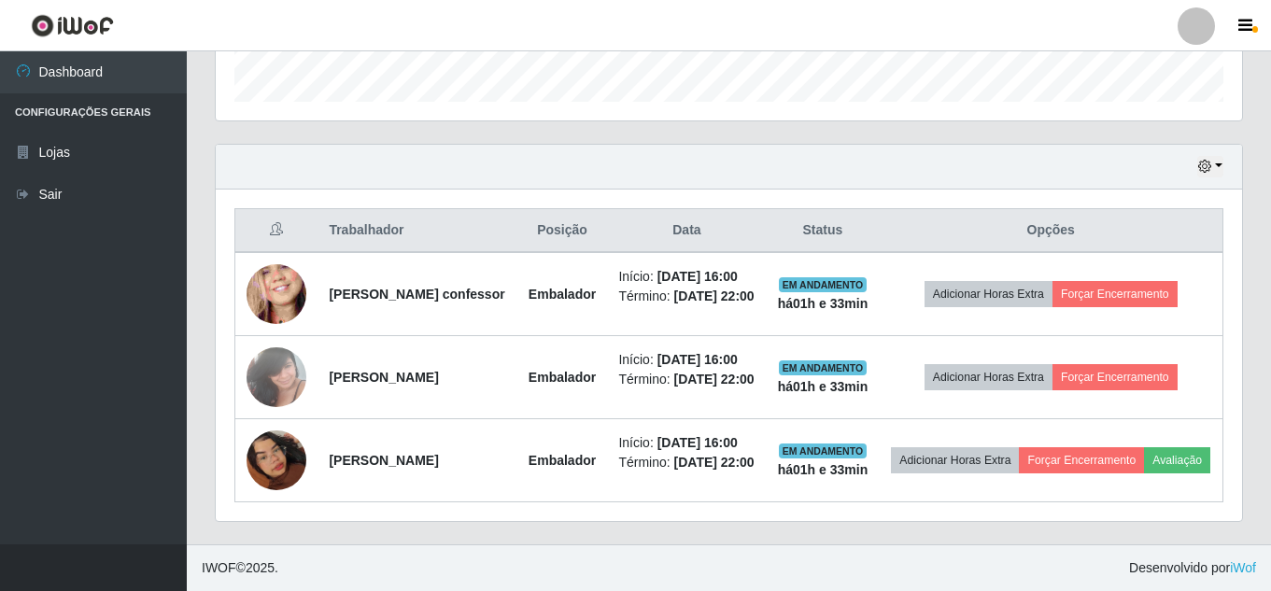
scroll to position [608, 0]
